Goal: Information Seeking & Learning: Learn about a topic

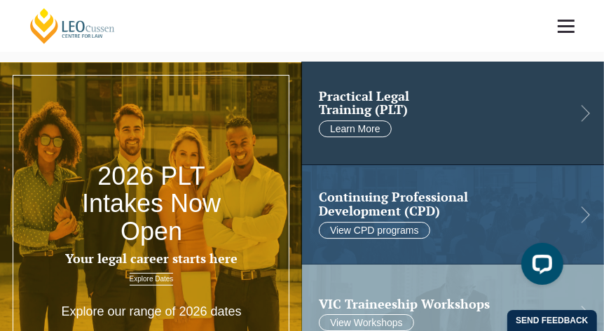
click at [463, 118] on link at bounding box center [453, 113] width 302 height 103
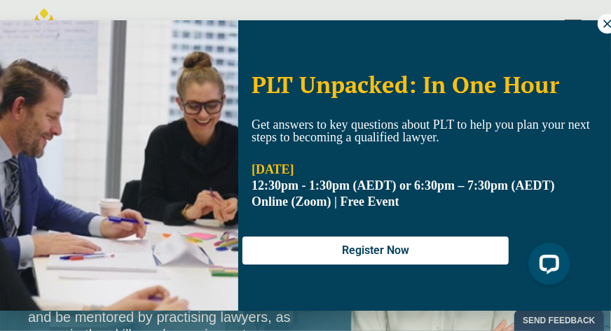
click at [601, 27] on icon at bounding box center [607, 24] width 13 height 13
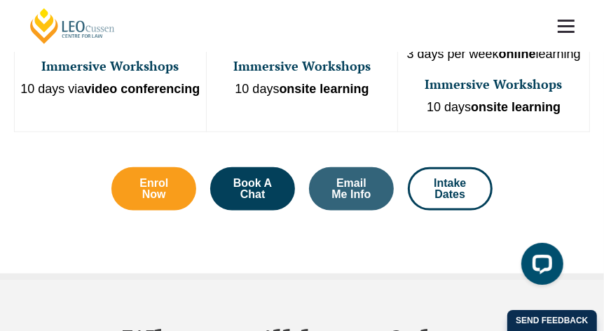
scroll to position [840, 0]
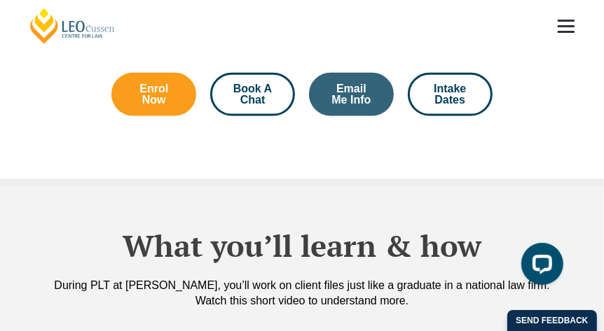
click at [252, 83] on span "Book A Chat" at bounding box center [252, 94] width 47 height 22
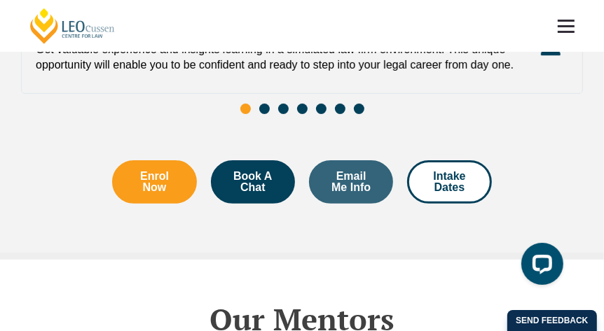
scroll to position [2874, 0]
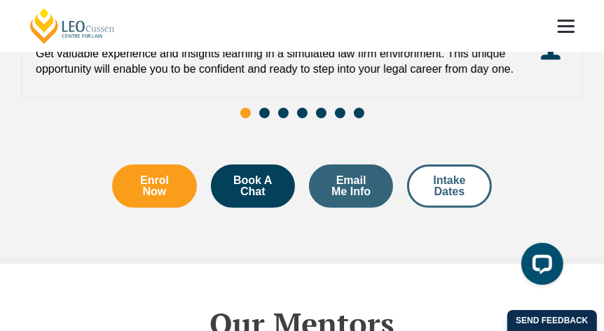
click at [436, 175] on span "Intake Dates" at bounding box center [449, 186] width 46 height 22
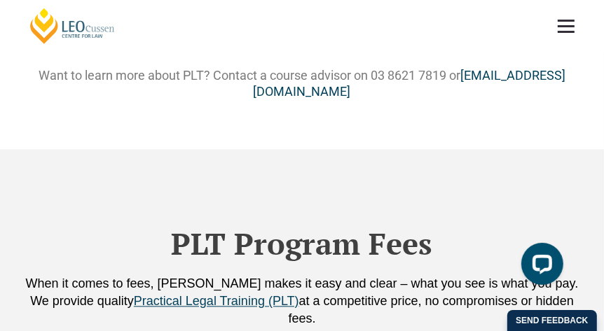
scroll to position [1400, 0]
